Goal: Information Seeking & Learning: Understand process/instructions

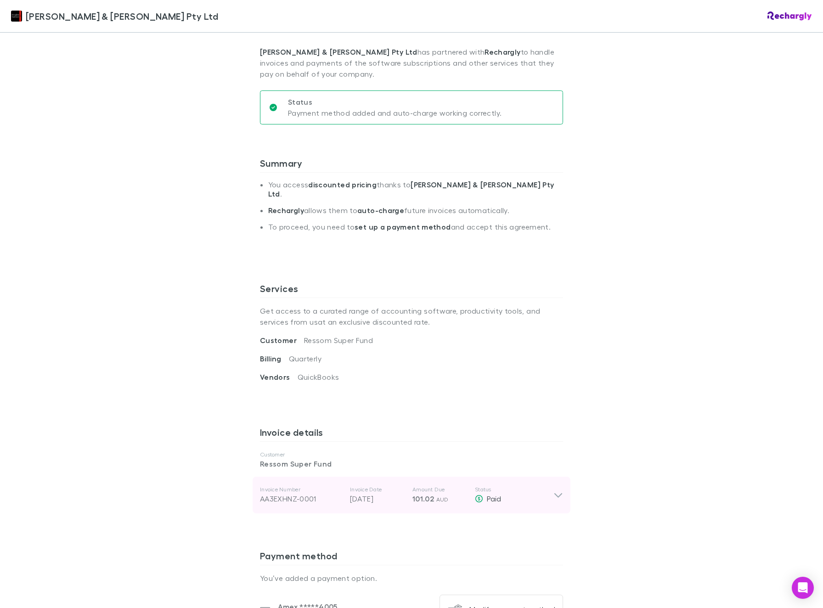
scroll to position [330, 0]
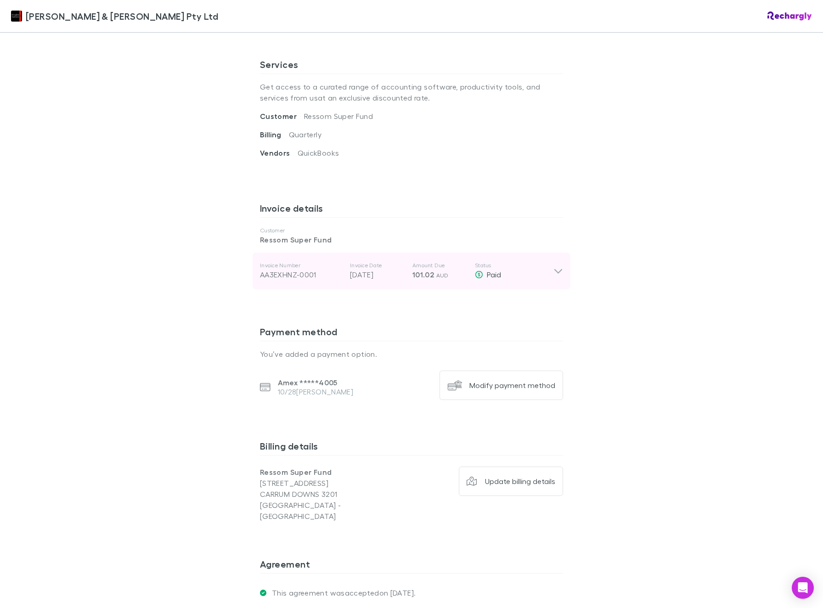
click at [554, 265] on icon at bounding box center [558, 270] width 10 height 11
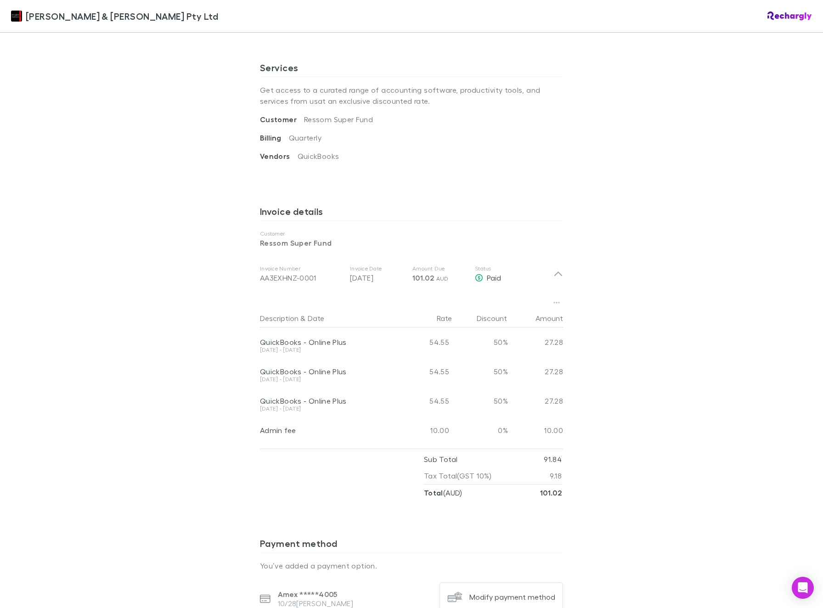
scroll to position [66, 0]
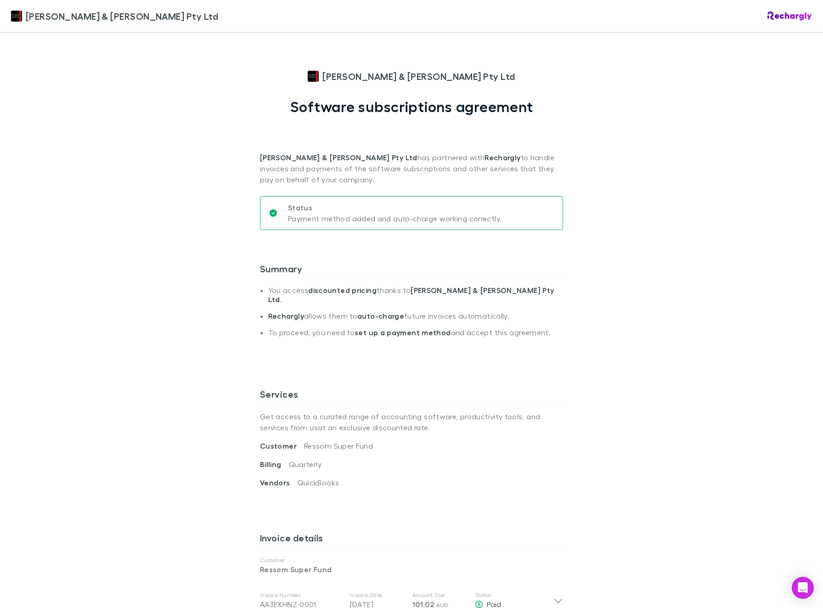
scroll to position [240, 0]
